Goal: Task Accomplishment & Management: Manage account settings

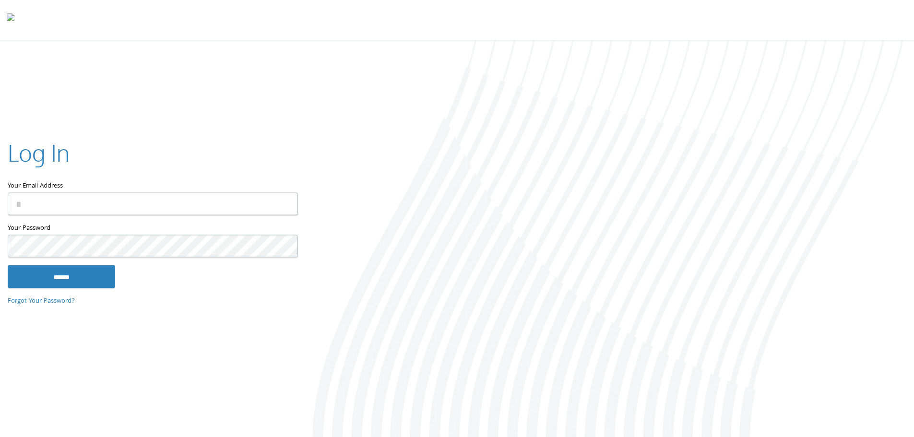
click at [51, 211] on input "Your Email Address" at bounding box center [153, 203] width 290 height 23
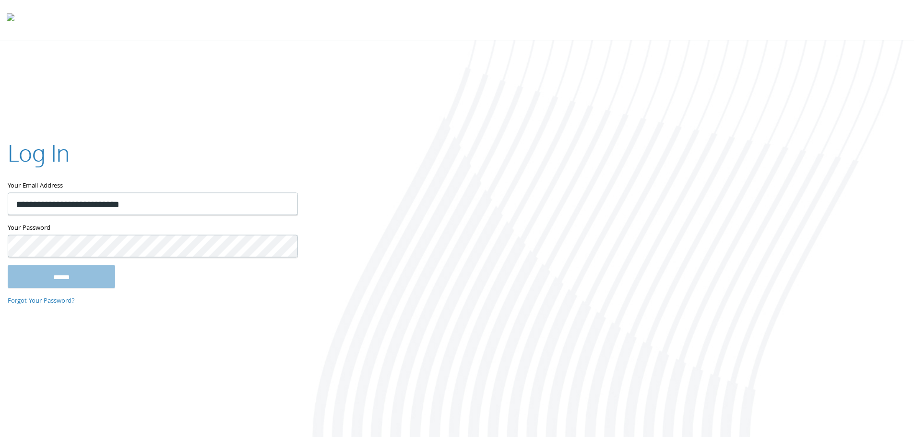
type input "**********"
click at [8, 265] on input "******" at bounding box center [62, 276] width 108 height 23
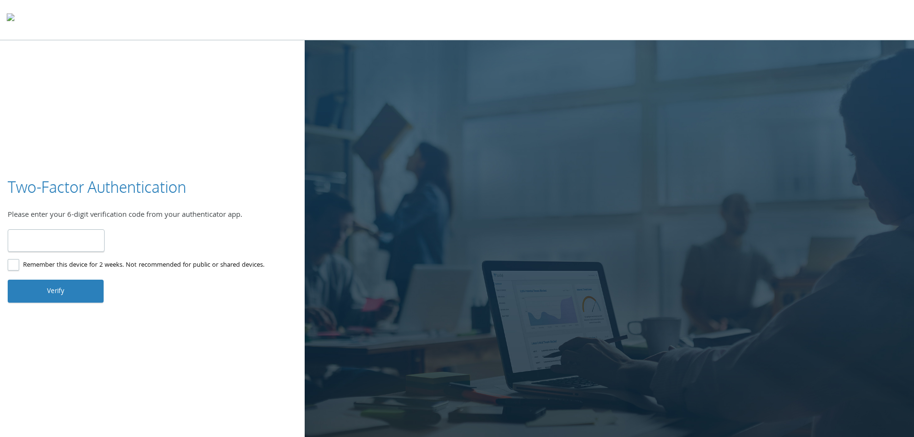
type input "******"
